Goal: Information Seeking & Learning: Learn about a topic

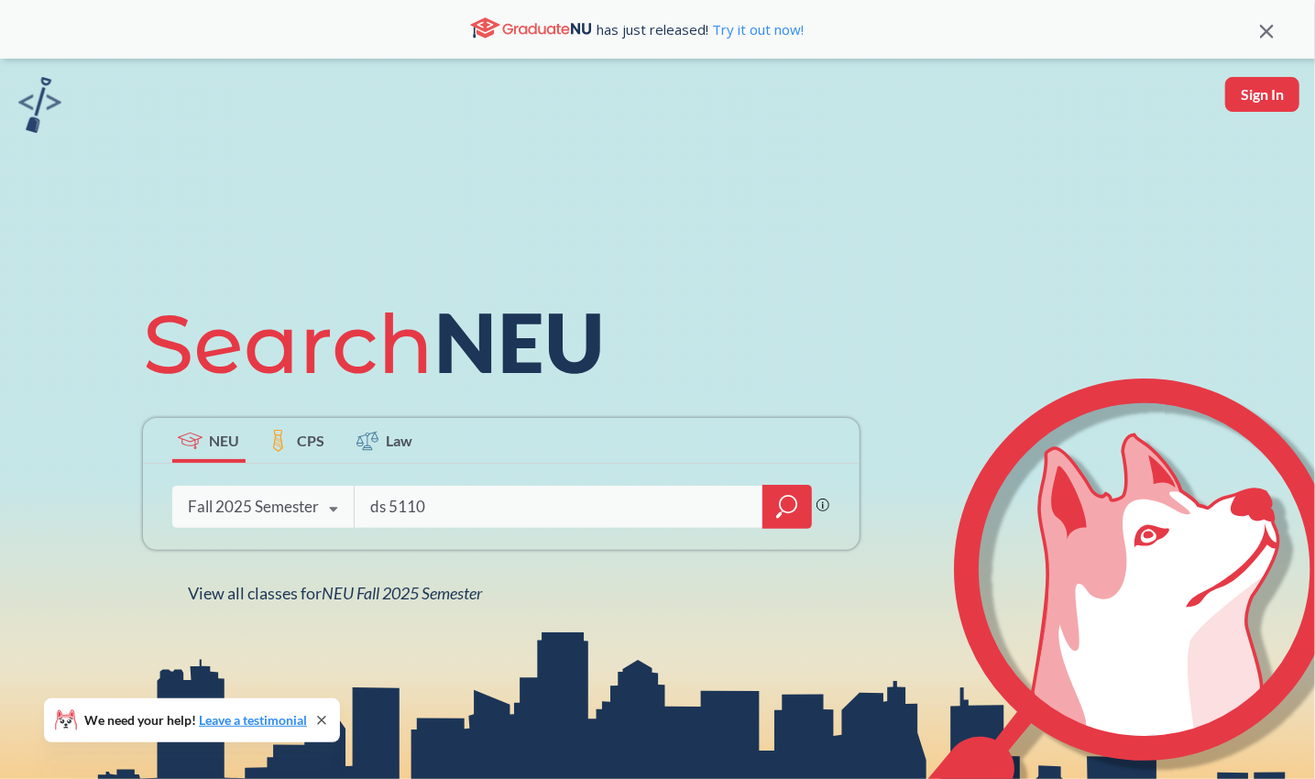
type input "ds 5110"
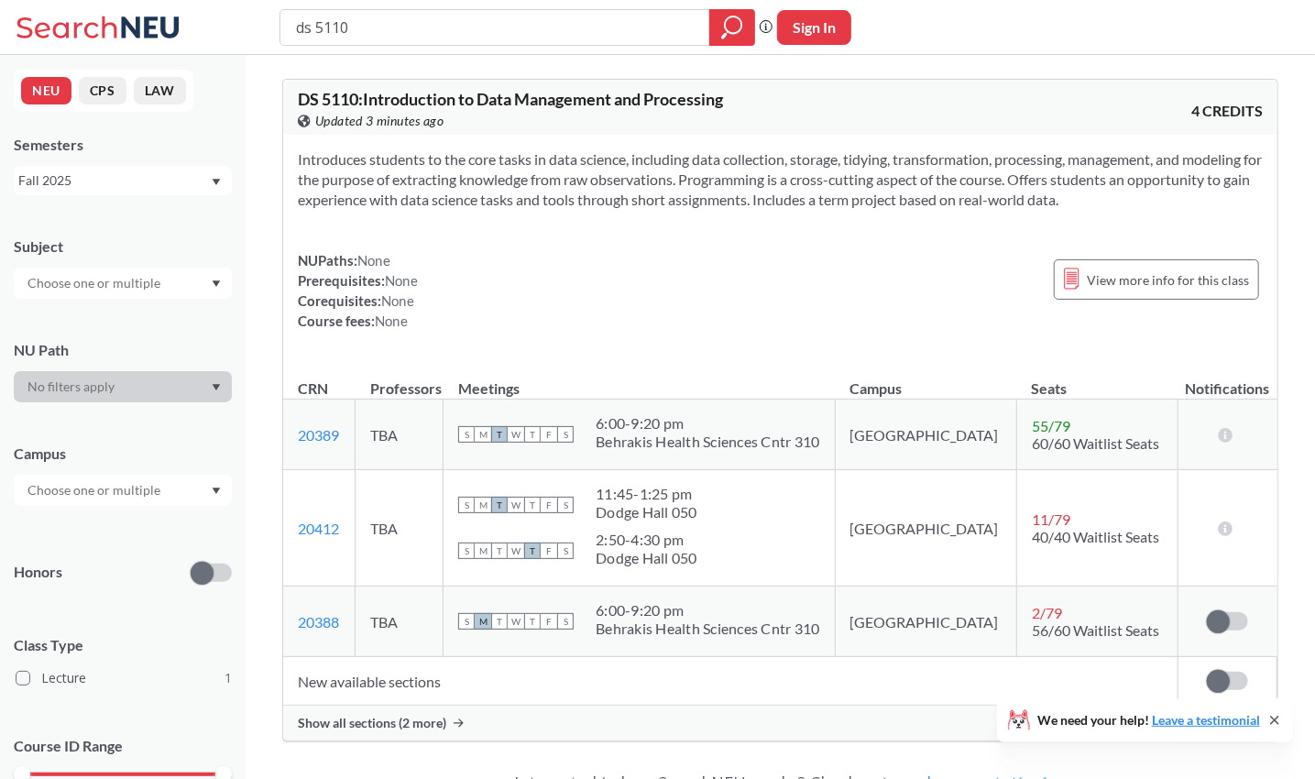
click at [914, 752] on div "DS 5110 : Introduction to Data Management and Processing View this course on Ba…" at bounding box center [780, 410] width 996 height 692
click at [413, 725] on span "Show all sections (2 more)" at bounding box center [372, 723] width 148 height 16
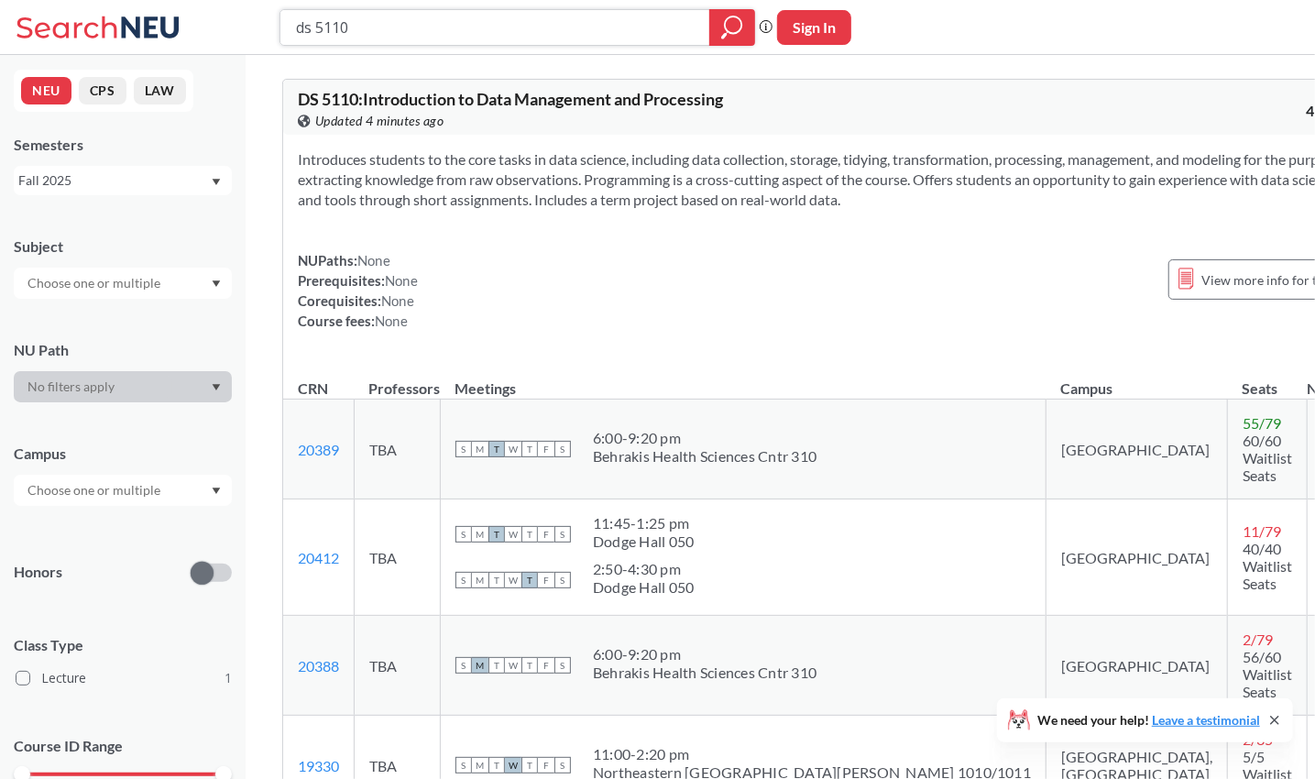
click at [356, 33] on input "ds 5110" at bounding box center [495, 27] width 402 height 31
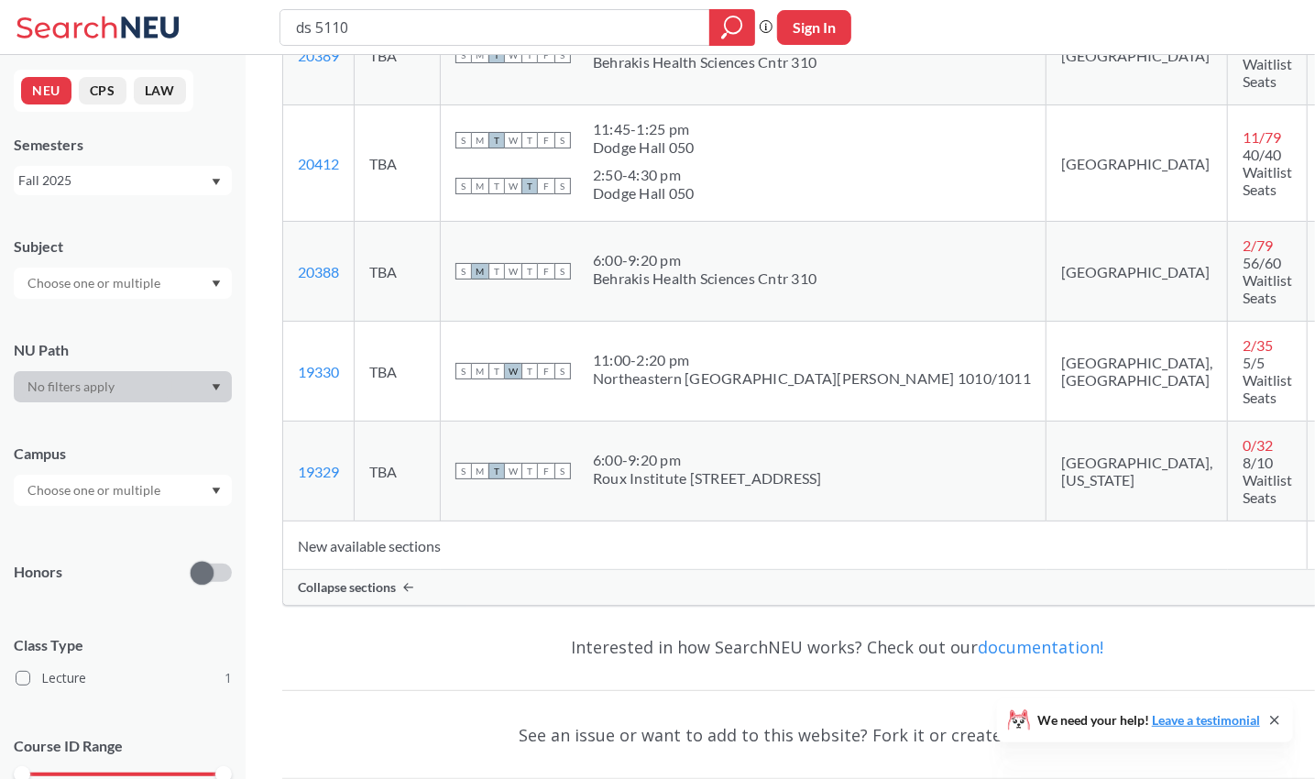
click at [771, 451] on div "6:00 - 9:20 pm Roux Institute 100 Fore St. 204" at bounding box center [707, 471] width 229 height 40
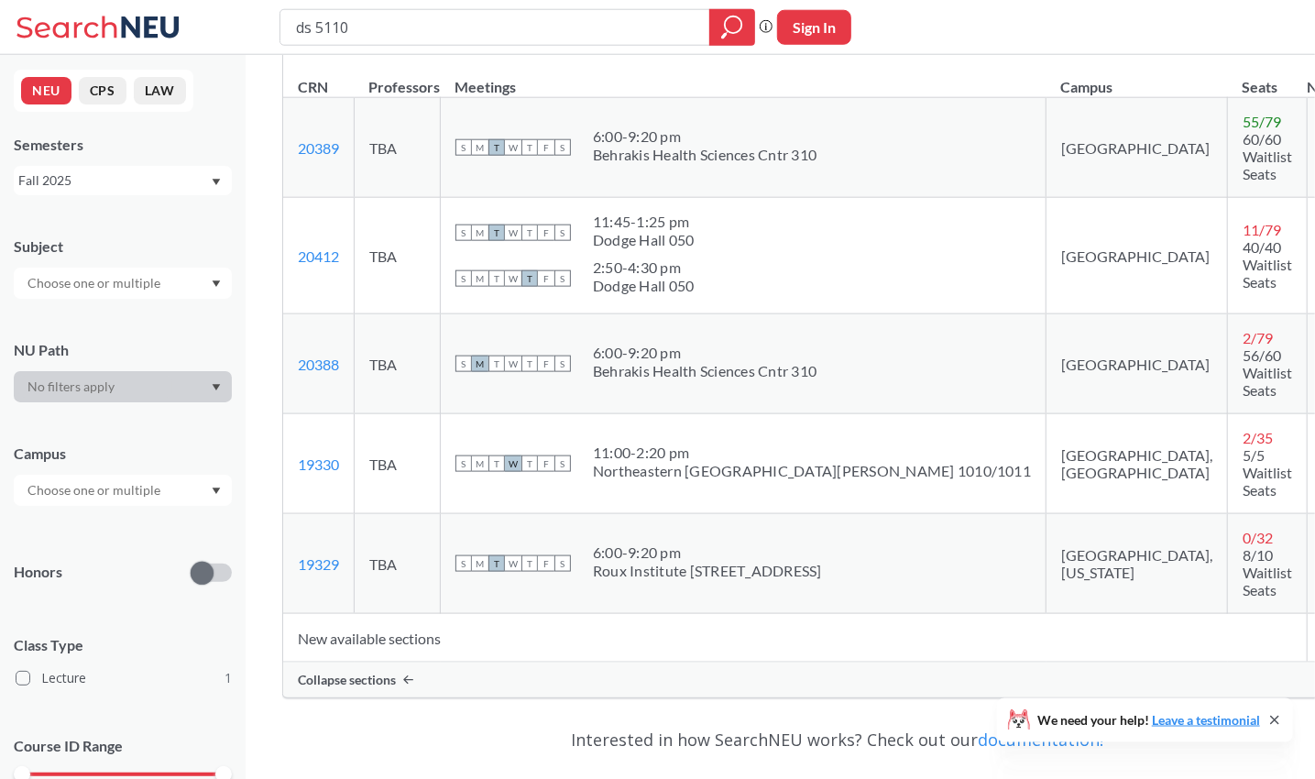
scroll to position [0, 0]
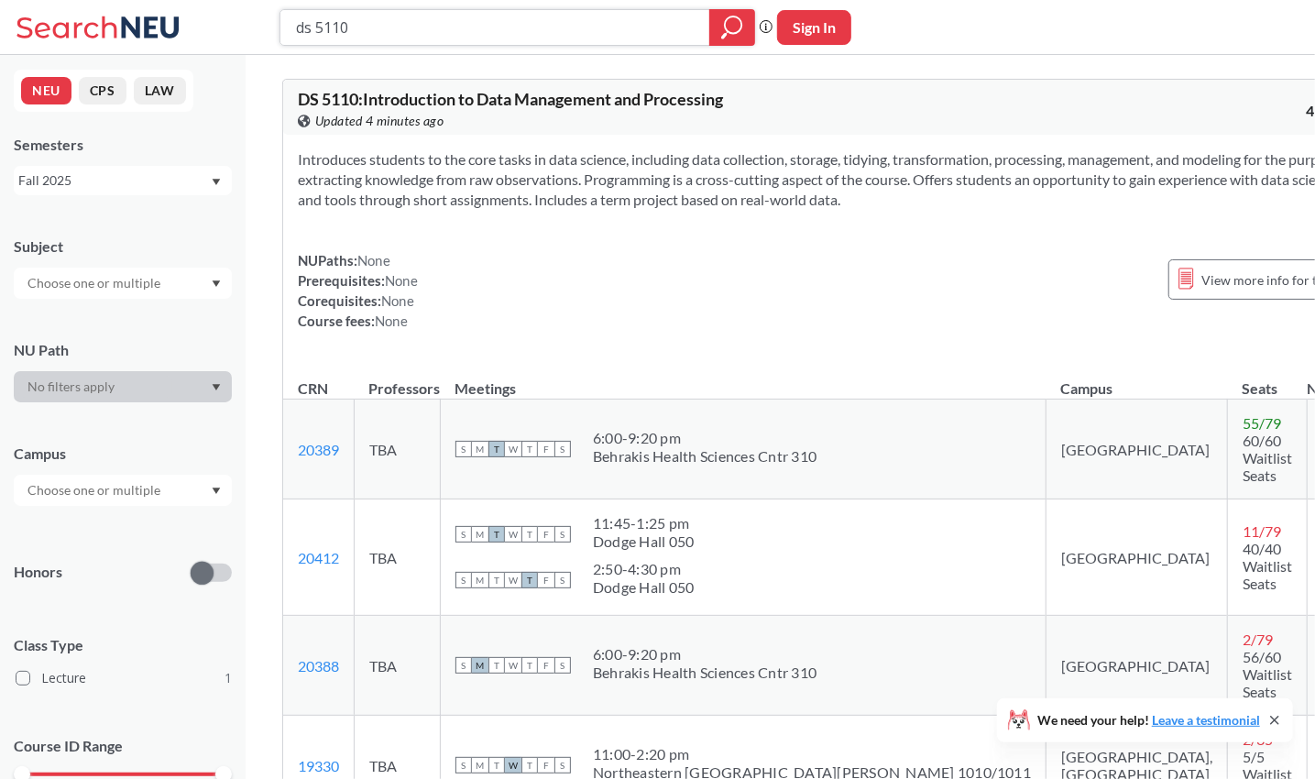
click at [487, 35] on input "ds 5110" at bounding box center [495, 27] width 402 height 31
type input "ds 5200"
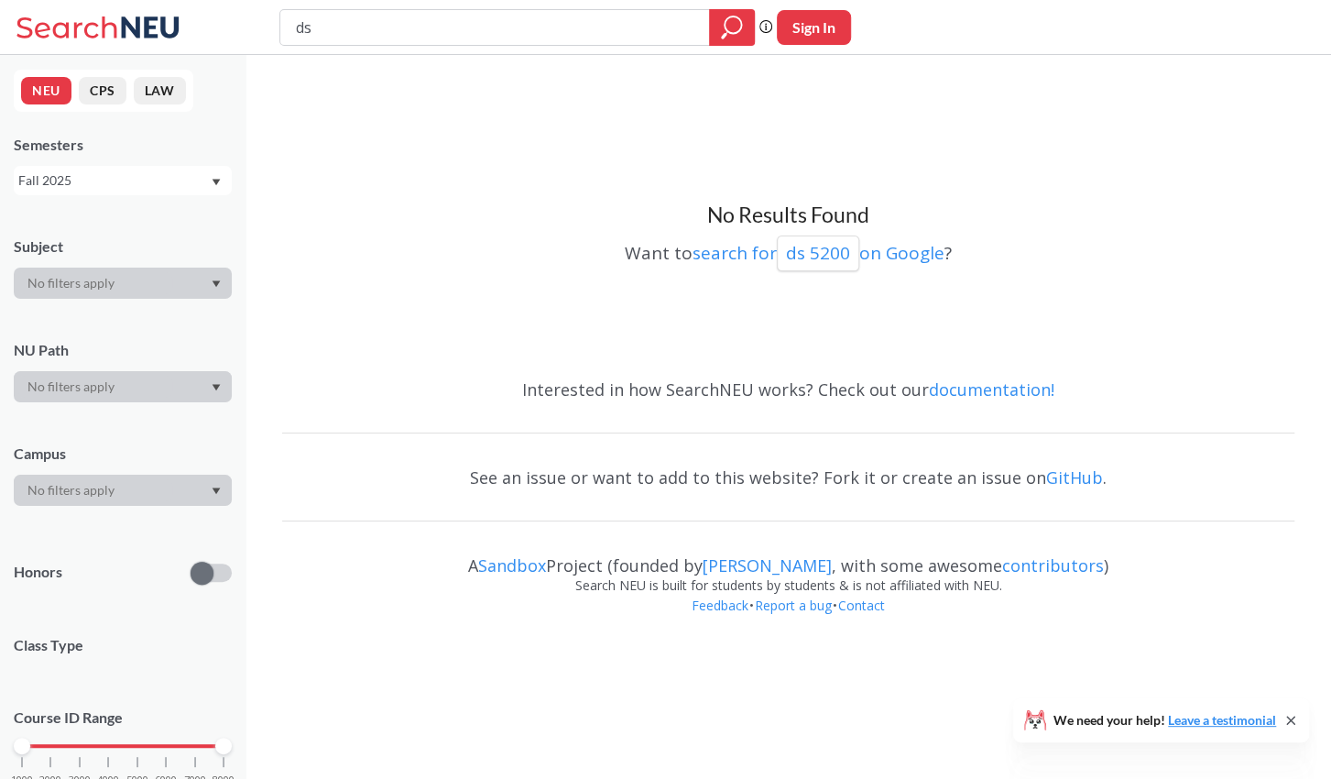
type input "d"
type input "cs 5200"
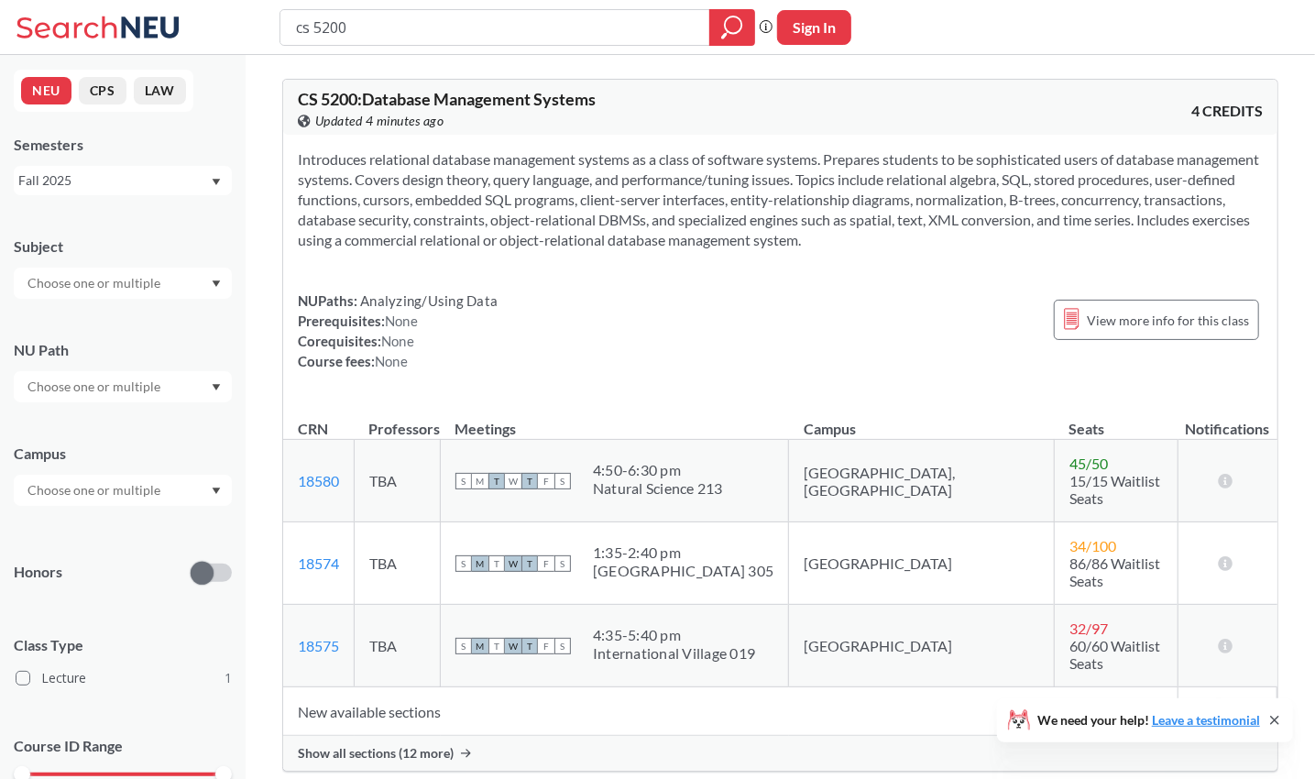
click at [426, 745] on span "Show all sections (12 more)" at bounding box center [376, 753] width 156 height 16
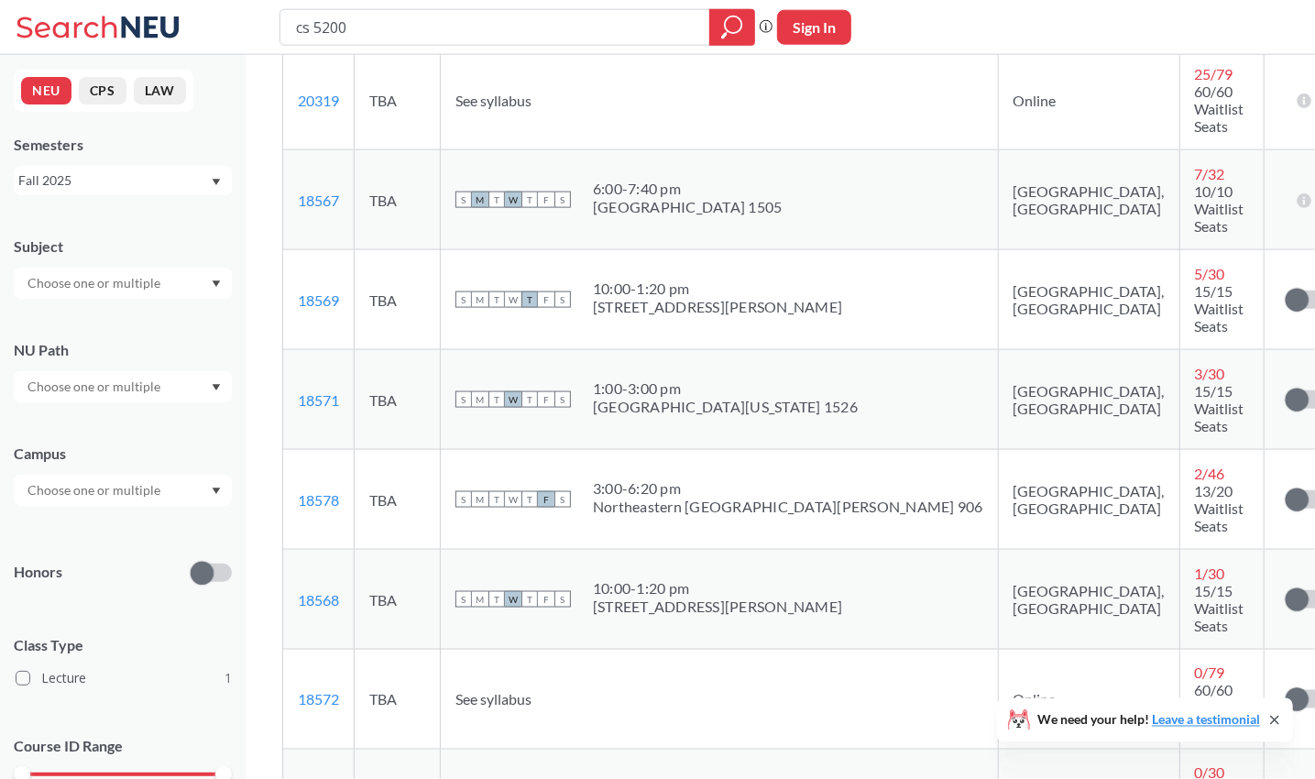
scroll to position [863, 0]
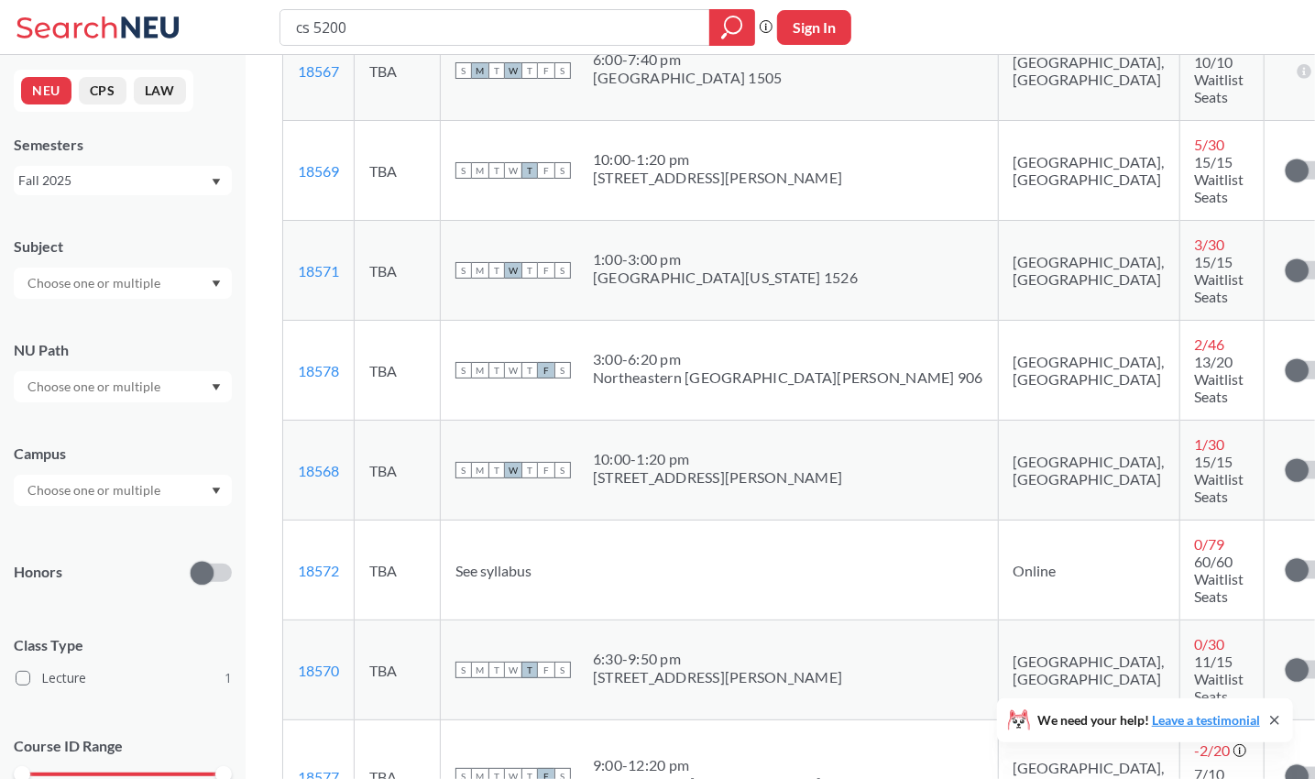
scroll to position [1021, 0]
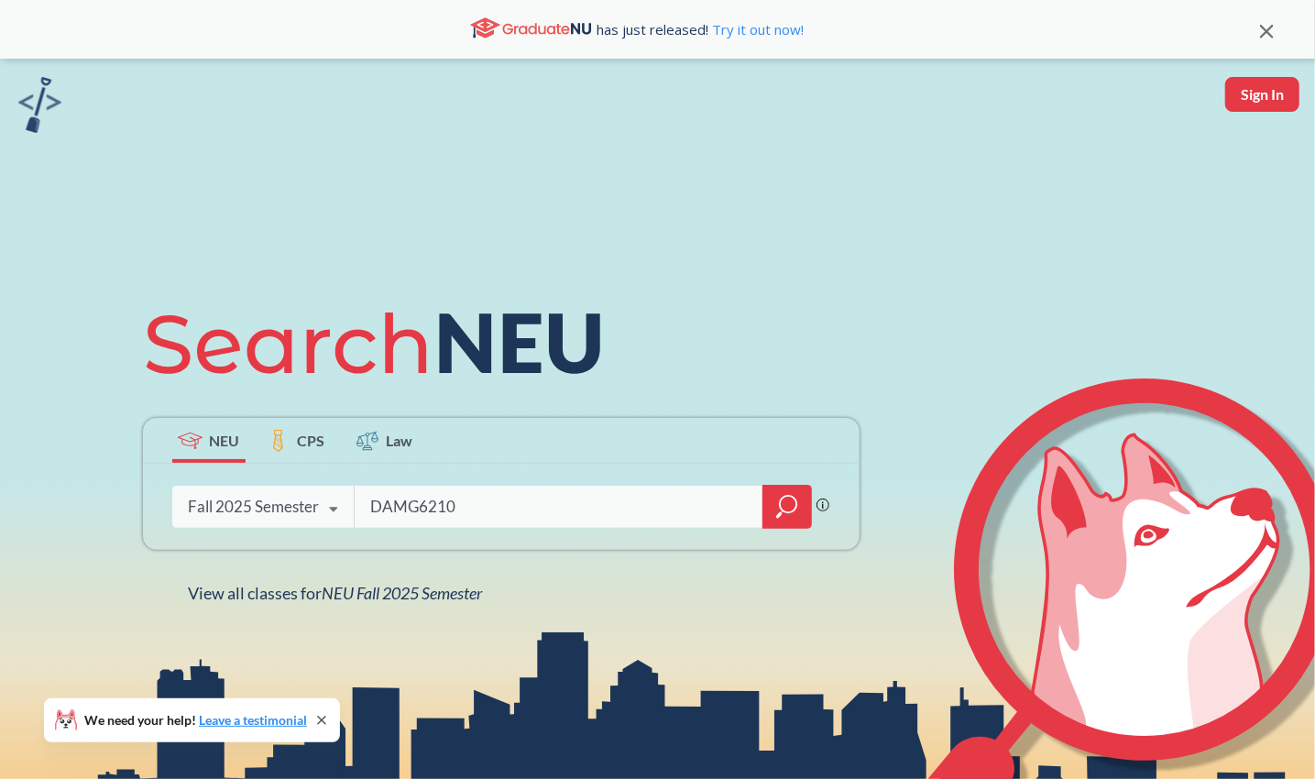
type input "DAMG6210"
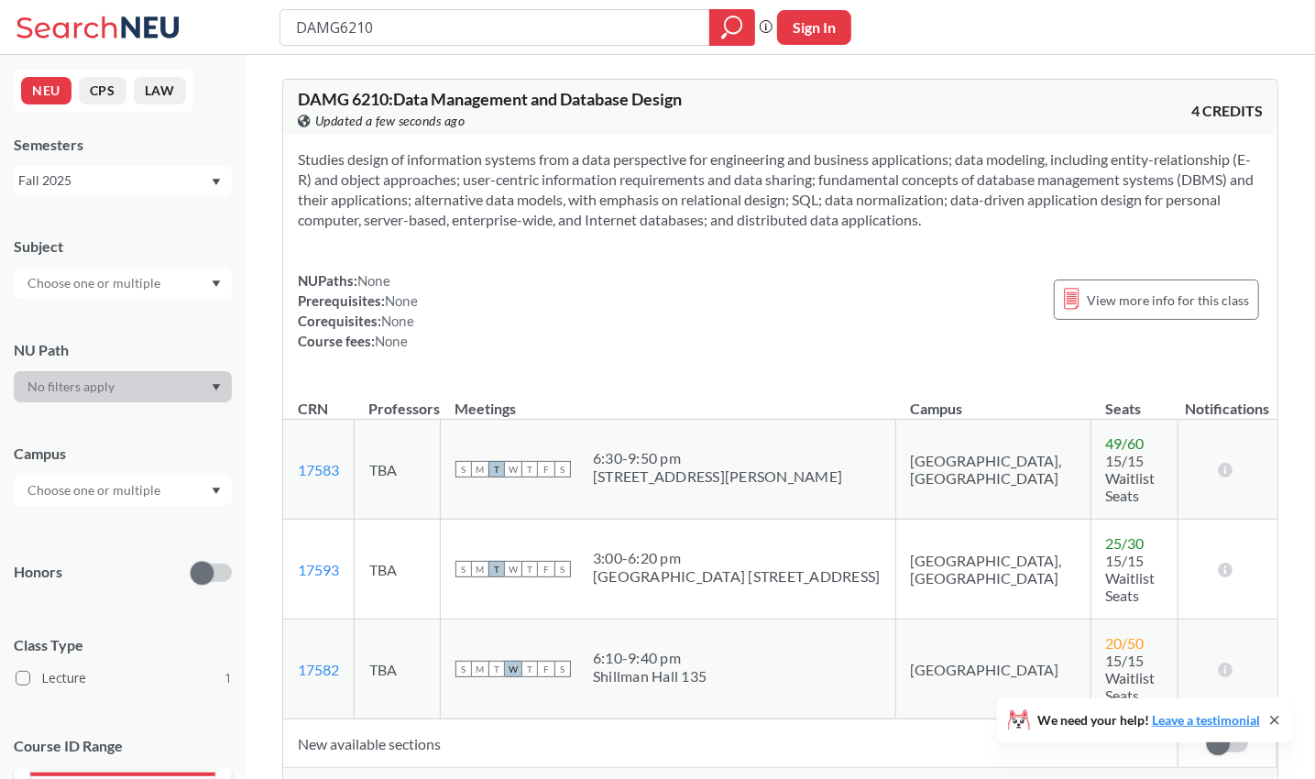
click at [428, 777] on span "Show all sections (7 more)" at bounding box center [372, 785] width 148 height 16
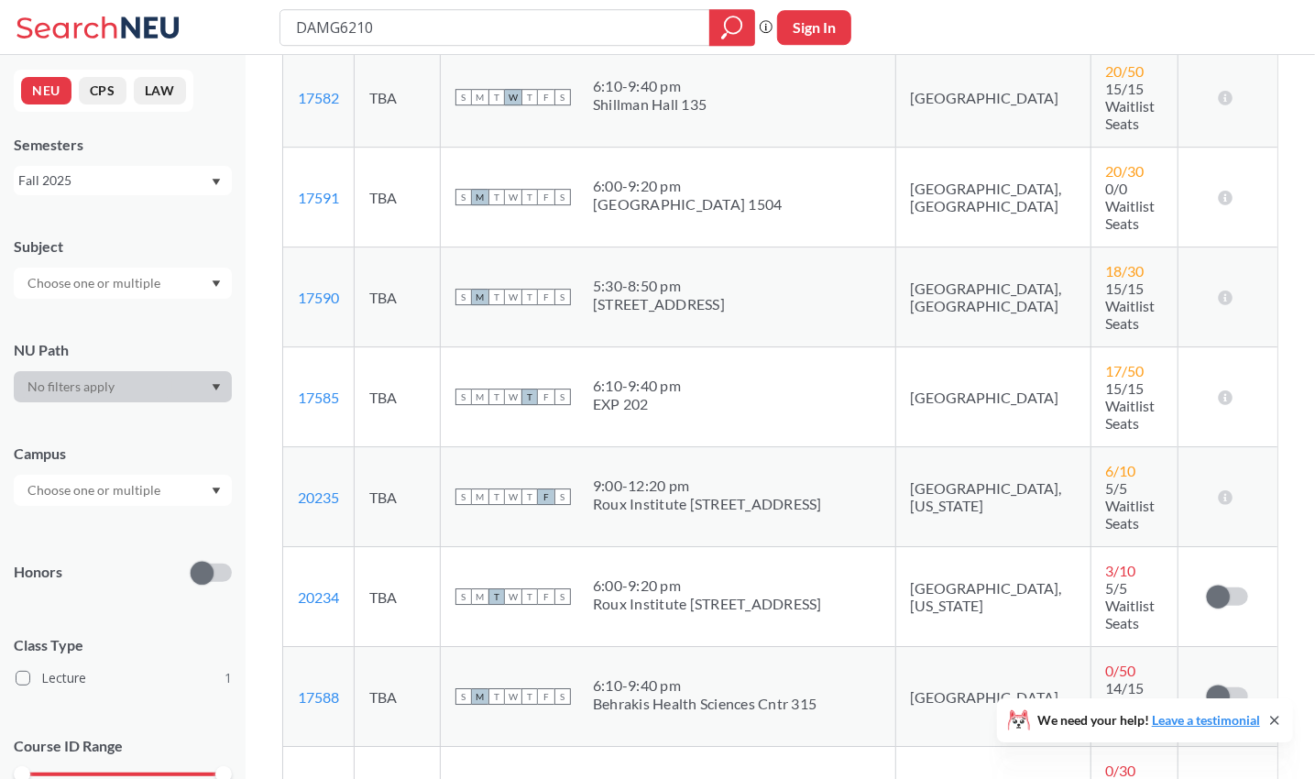
scroll to position [572, 0]
